Goal: Information Seeking & Learning: Learn about a topic

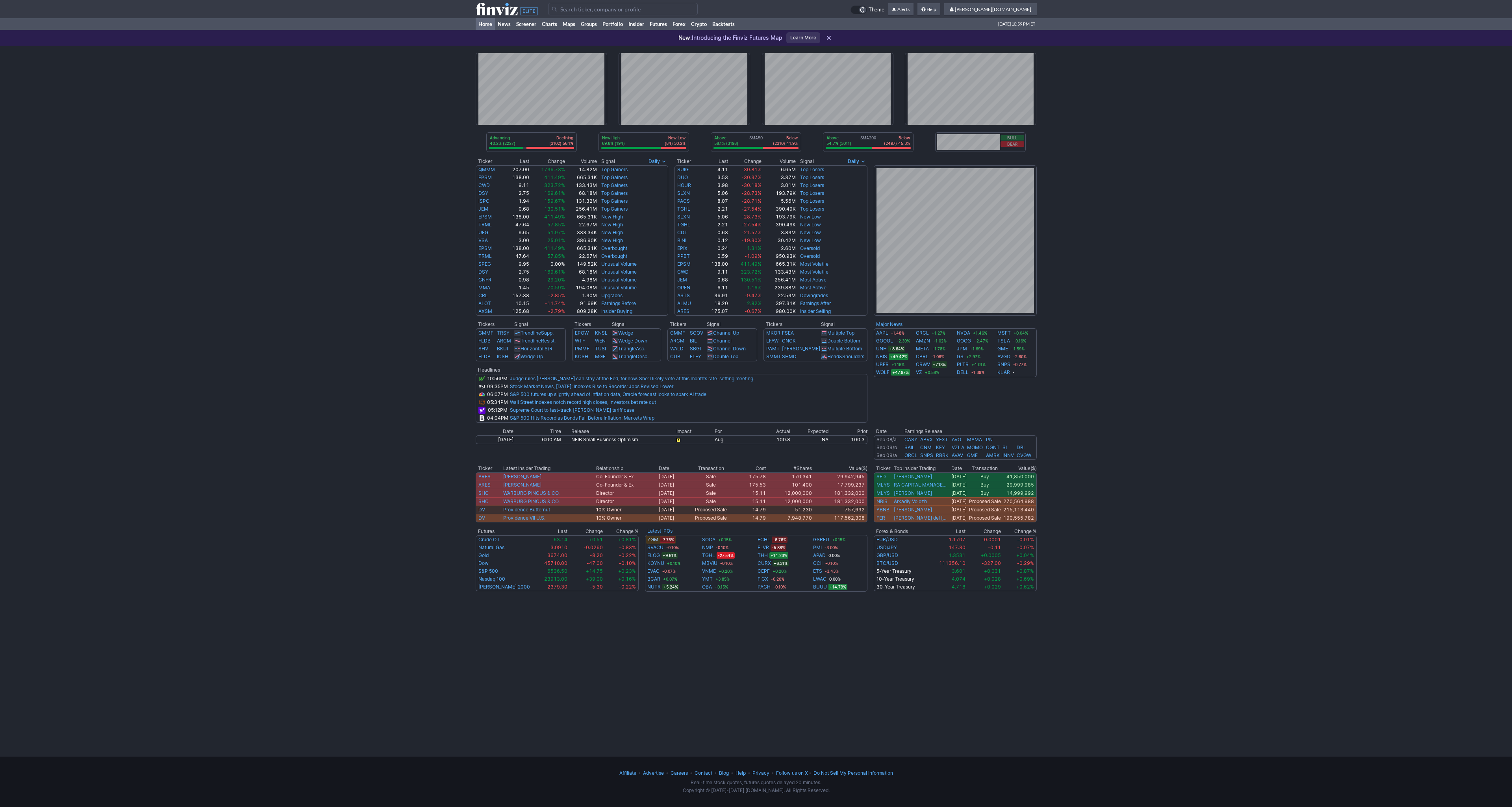
click at [351, 184] on div "Advancing 40.2% (2227) Declining (3102) 56.1% New High 69.8% (194) New Low (84)…" at bounding box center [756, 397] width 1512 height 703
click at [864, 9] on use at bounding box center [862, 9] width 4 height 5
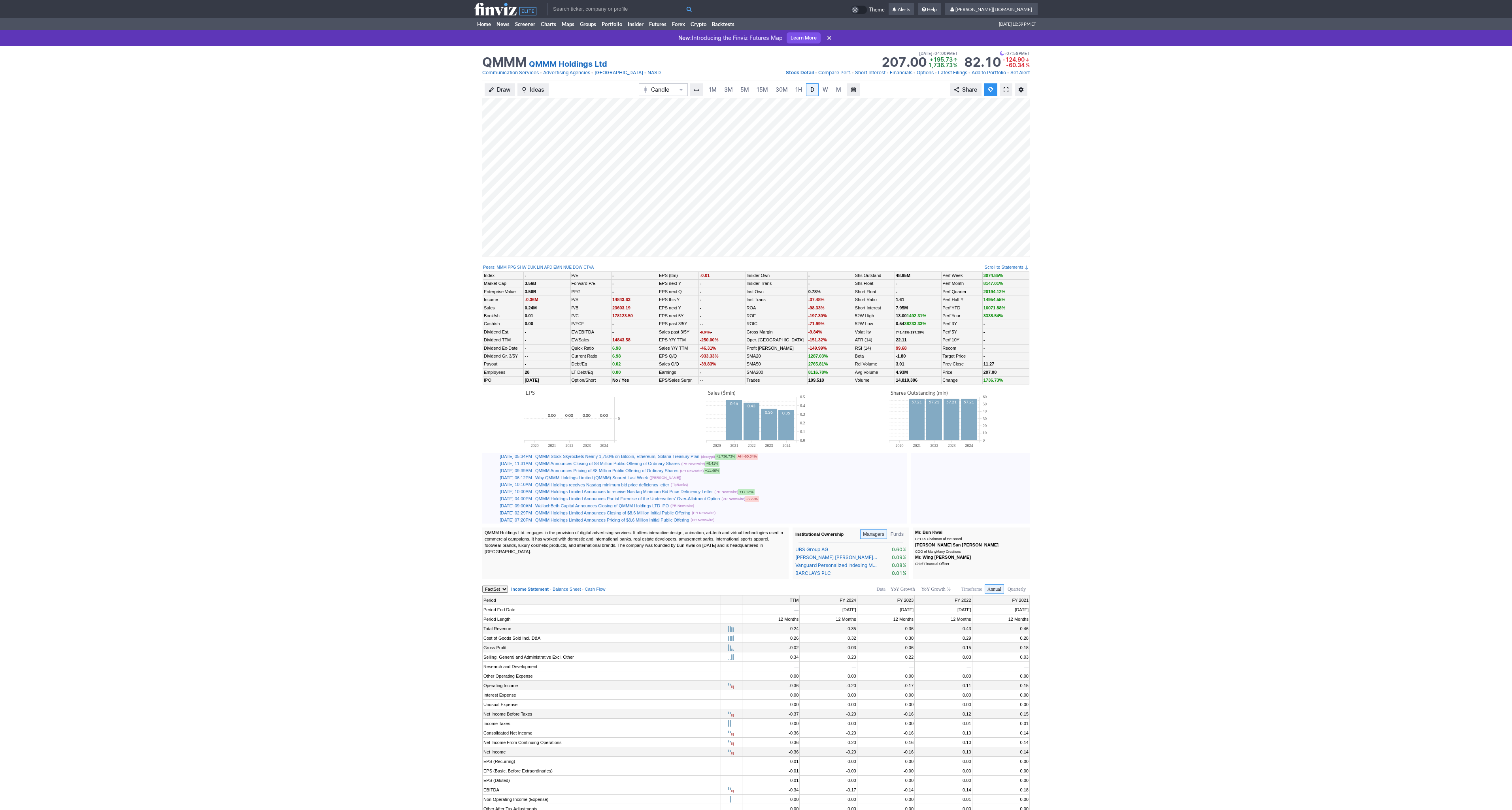
click at [1001, 88] on link at bounding box center [1006, 90] width 12 height 12
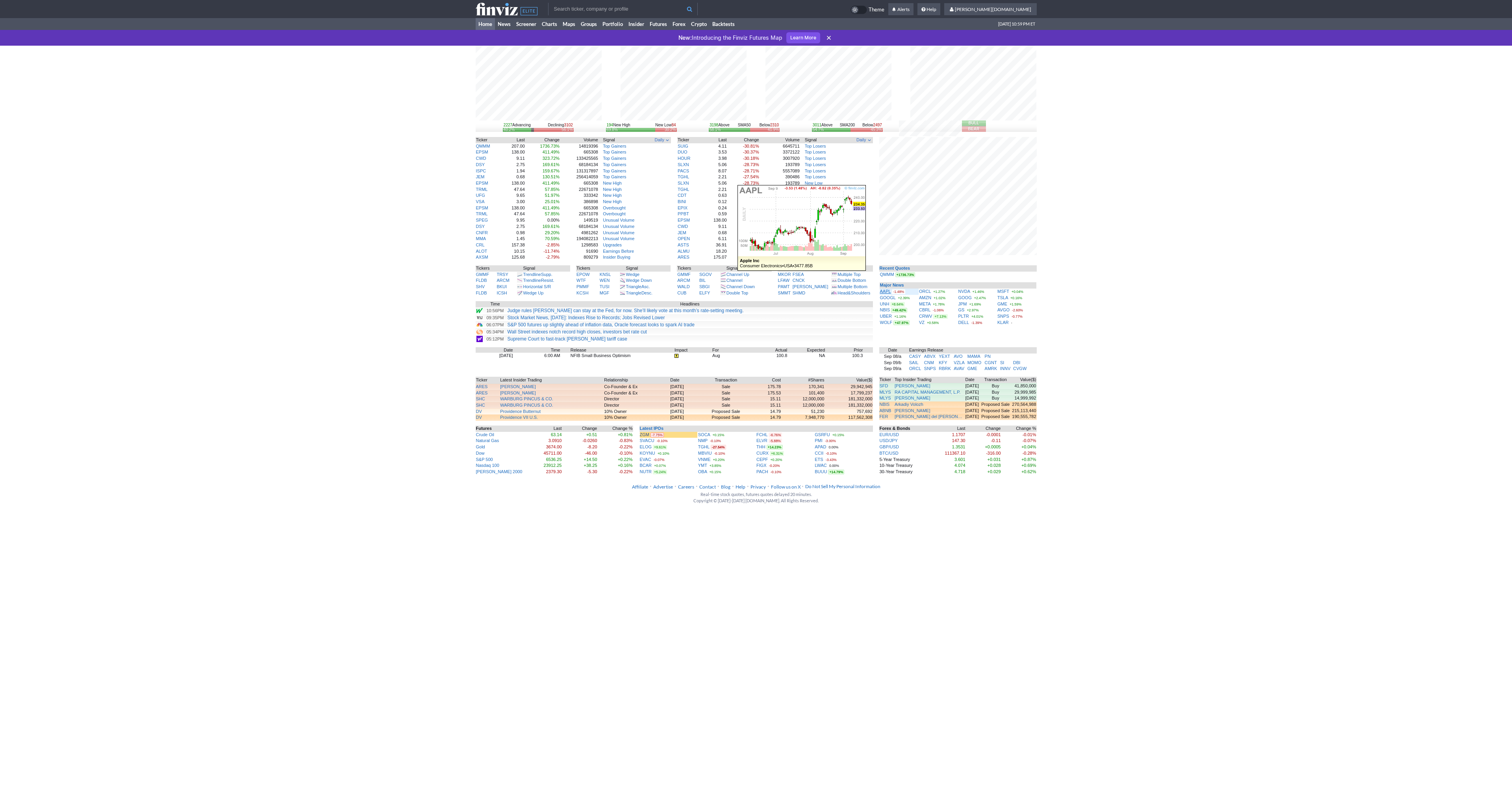
click at [883, 293] on link "AAPL" at bounding box center [885, 291] width 11 height 5
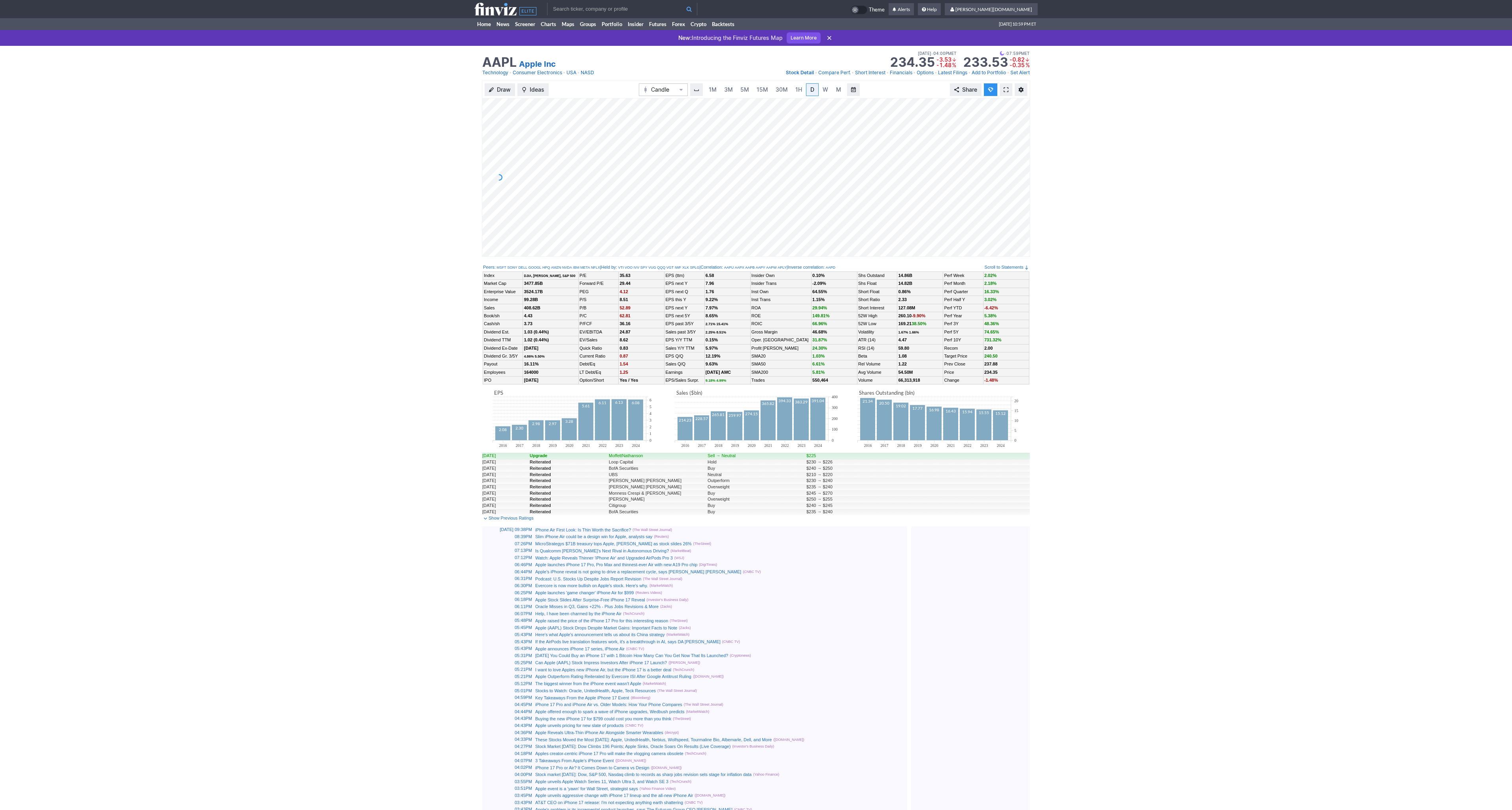
click at [1002, 91] on link at bounding box center [1006, 90] width 12 height 12
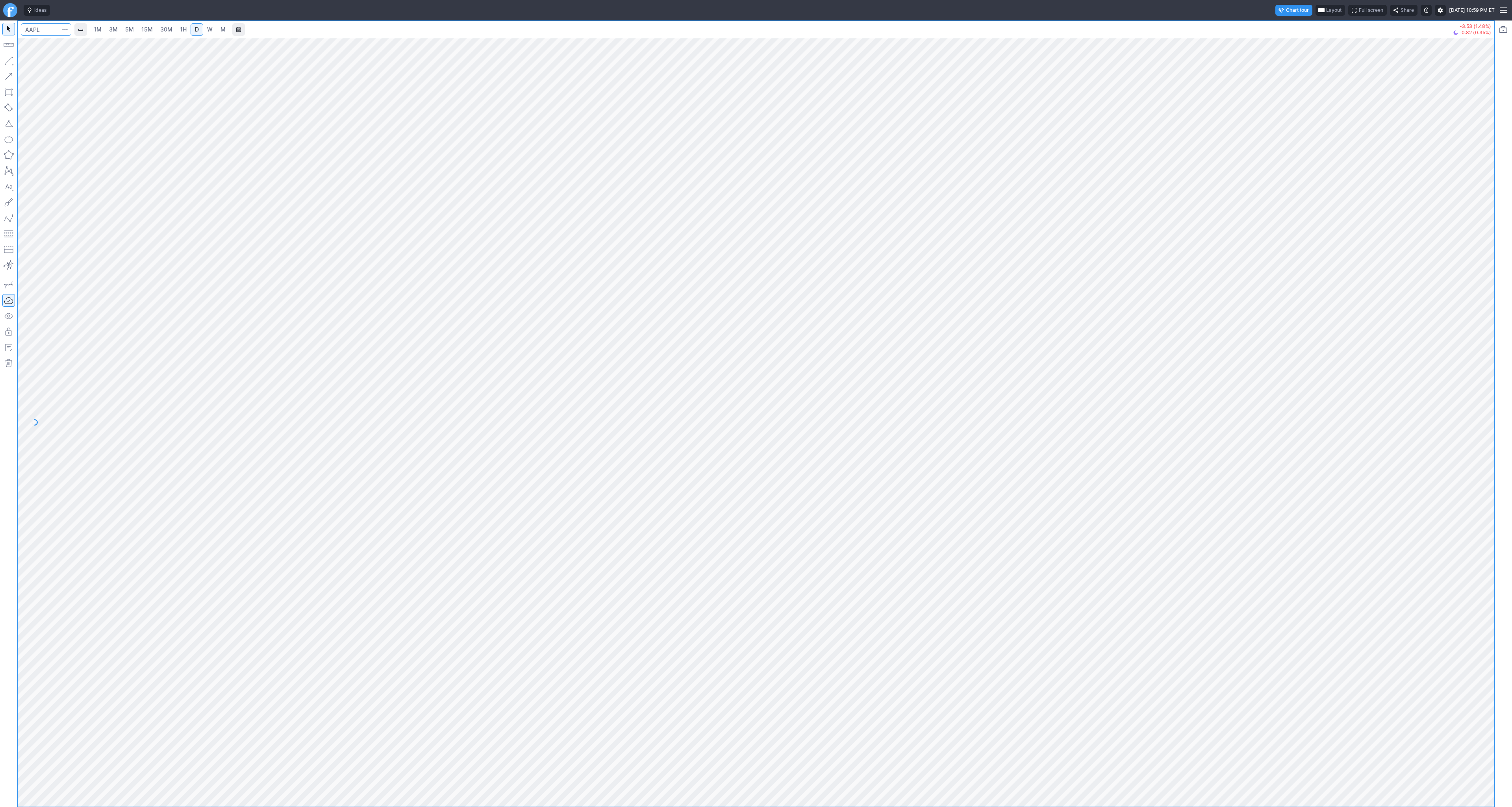
click at [38, 33] on input "Search" at bounding box center [46, 29] width 50 height 12
type input "@es"
click at [47, 46] on span "@ES" at bounding box center [41, 46] width 25 height 6
click at [148, 29] on span "15M" at bounding box center [147, 29] width 11 height 6
click at [178, 29] on link "1H" at bounding box center [183, 29] width 14 height 12
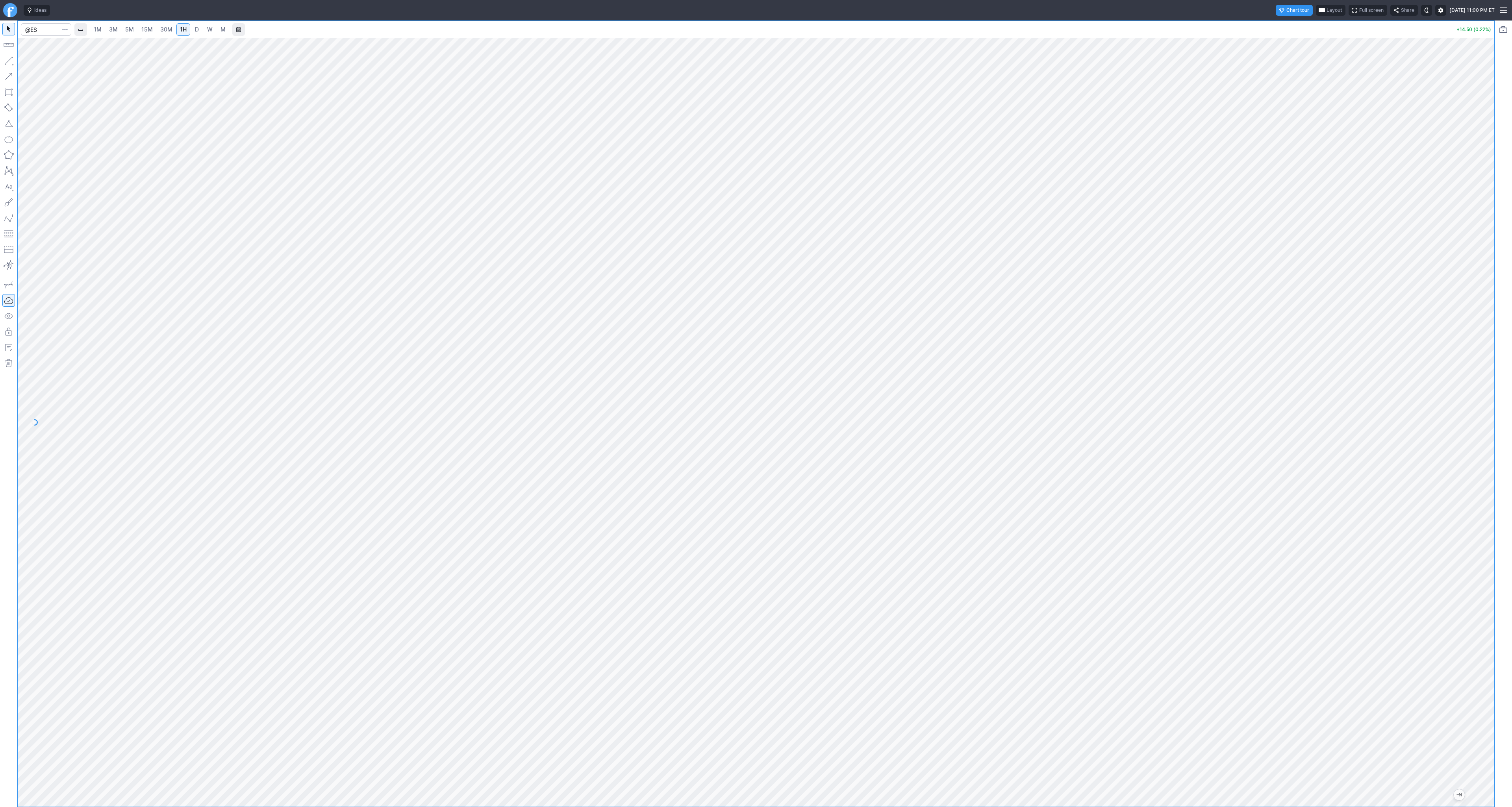
click at [230, 31] on div "1M 3M 5M 15M 30M 1H D W M" at bounding box center [762, 29] width 1379 height 19
click at [235, 30] on button "Range" at bounding box center [238, 29] width 12 height 12
click at [248, 193] on span "Custom" at bounding box center [251, 191] width 27 height 8
click at [802, 388] on span "Range" at bounding box center [795, 389] width 72 height 8
click at [831, 369] on button "Custom Range" at bounding box center [830, 367] width 11 height 11
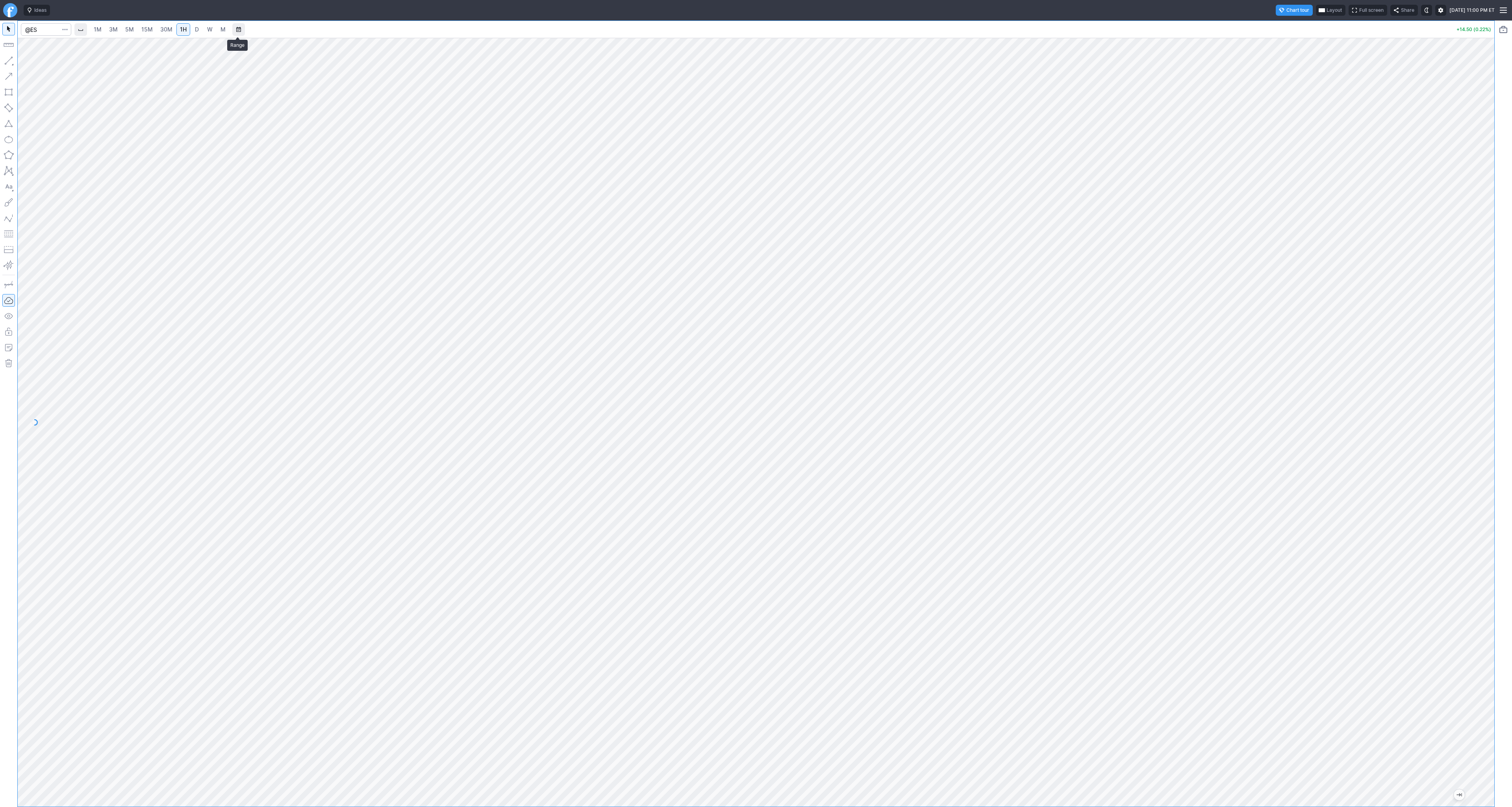
click at [234, 31] on button "Range" at bounding box center [238, 29] width 12 height 12
click at [140, 124] on div at bounding box center [756, 403] width 1512 height 807
